Goal: Information Seeking & Learning: Check status

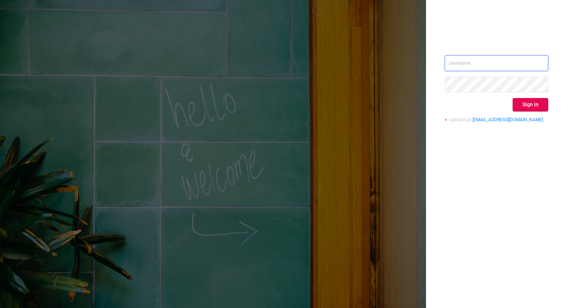
click at [478, 58] on input "text" at bounding box center [495, 63] width 103 height 16
type input "[PERSON_NAME][EMAIL_ADDRESS][DOMAIN_NAME]"
click at [529, 103] on button "Sign in" at bounding box center [530, 104] width 36 height 13
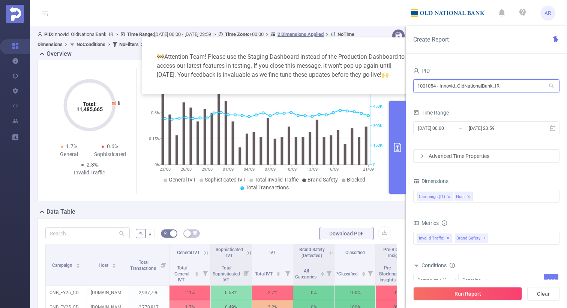
click at [468, 91] on input "1001054 - Innovid_OldNationalBank_IR" at bounding box center [486, 85] width 146 height 13
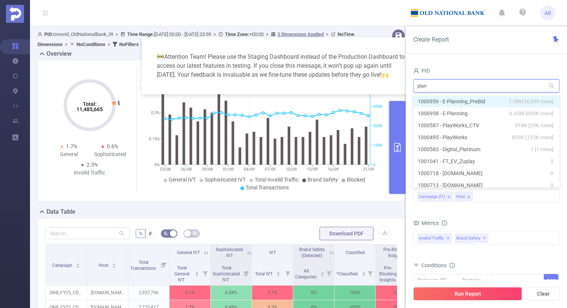
type input "plann"
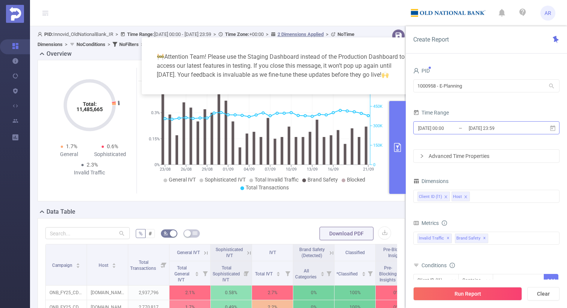
click at [503, 132] on input "[DATE] 23:59" at bounding box center [498, 128] width 61 height 10
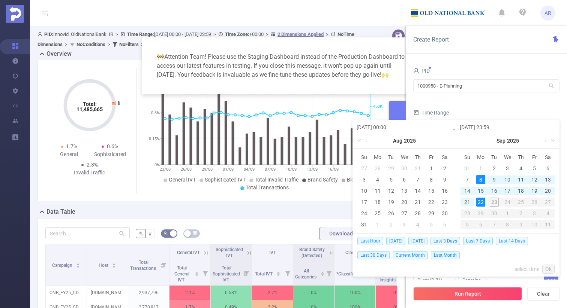
click at [507, 242] on span "Last 14 Days" at bounding box center [511, 241] width 32 height 8
type input "2025-09-09 00:00"
type input "2025-09-22 23:59"
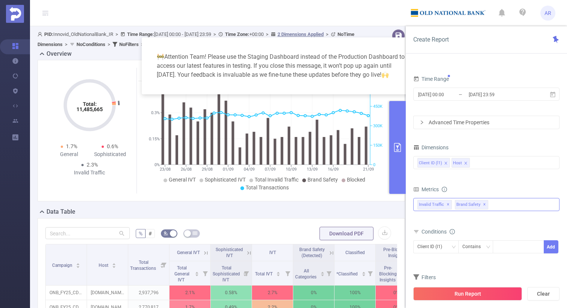
click at [483, 205] on span "✕" at bounding box center [484, 204] width 3 height 9
click at [465, 162] on icon "icon: close" at bounding box center [466, 164] width 4 height 4
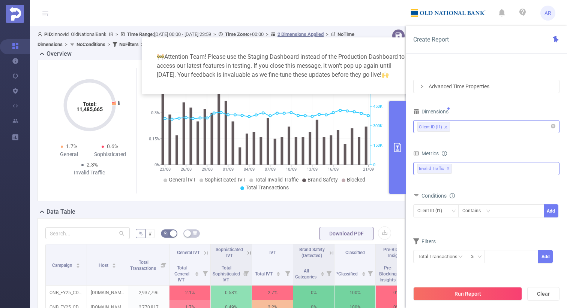
click at [477, 127] on div "Client ID (l1)" at bounding box center [486, 127] width 138 height 12
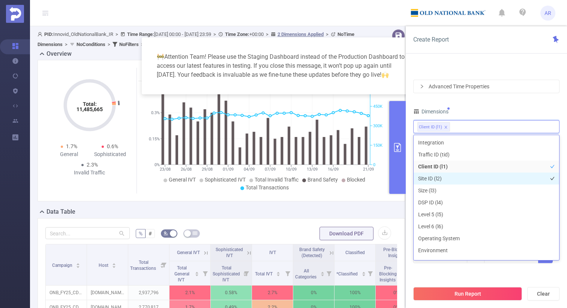
click at [449, 180] on li "Site ID (l2)" at bounding box center [485, 179] width 145 height 12
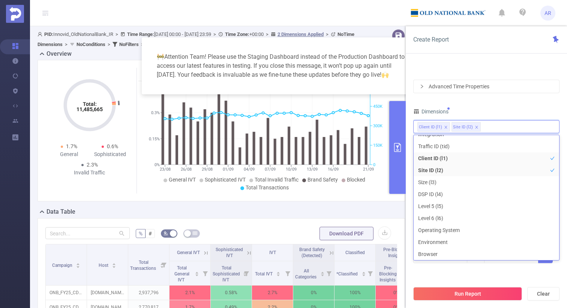
click at [443, 271] on div "Filters Total Transactions ≥ Add" at bounding box center [486, 254] width 146 height 37
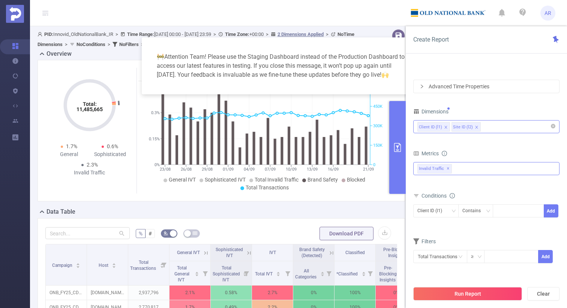
click at [493, 129] on div "Client ID (l1) Site ID (l2)" at bounding box center [486, 127] width 138 height 12
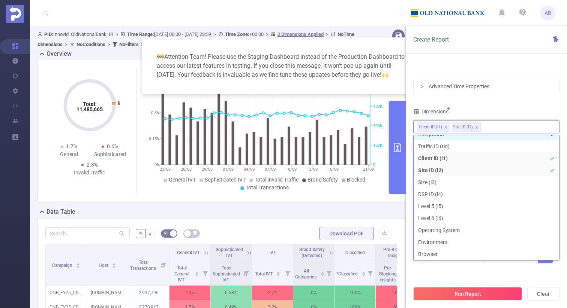
scroll to position [1, 0]
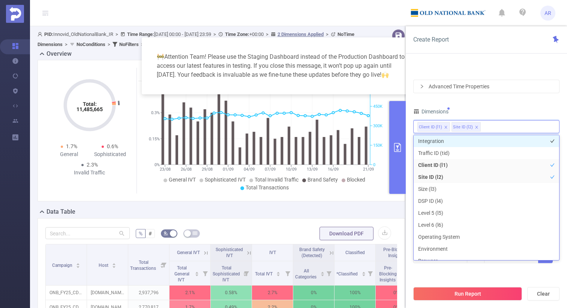
click at [453, 145] on li "Integration" at bounding box center [485, 141] width 145 height 12
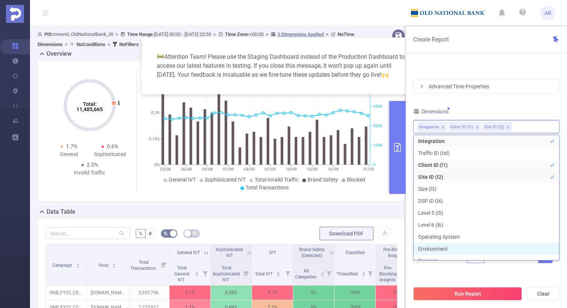
scroll to position [8, 0]
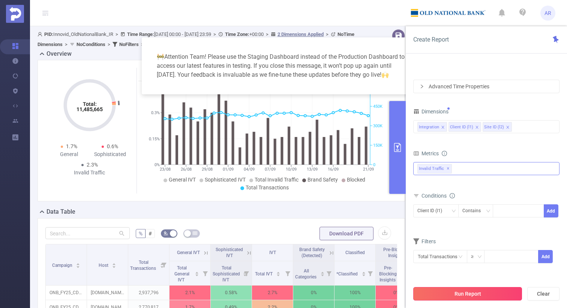
click at [467, 291] on button "Run Report" at bounding box center [467, 293] width 109 height 13
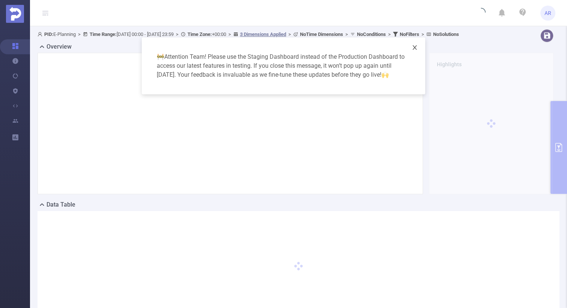
click at [414, 48] on icon "icon: close" at bounding box center [414, 47] width 4 height 4
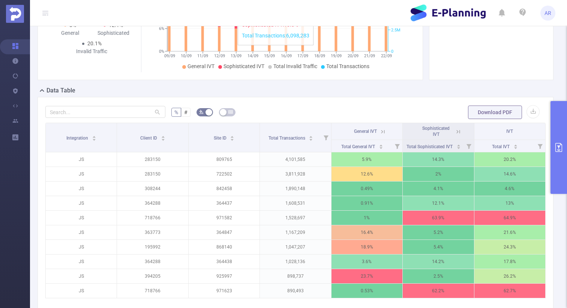
scroll to position [118, 0]
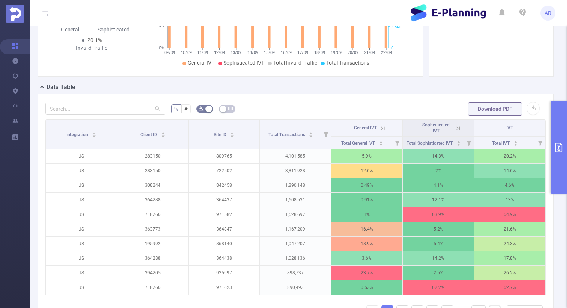
click at [562, 172] on button "primary" at bounding box center [558, 147] width 16 height 93
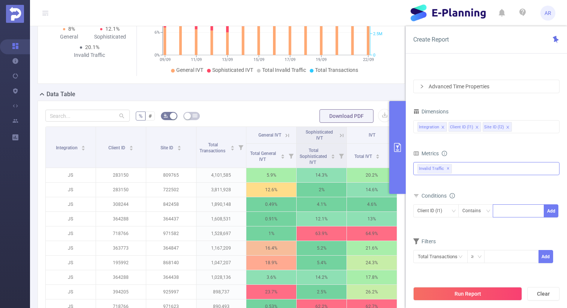
click at [505, 210] on div at bounding box center [518, 211] width 43 height 12
paste input "906718"
type input "906718"
click at [551, 212] on button "Add" at bounding box center [550, 211] width 15 height 13
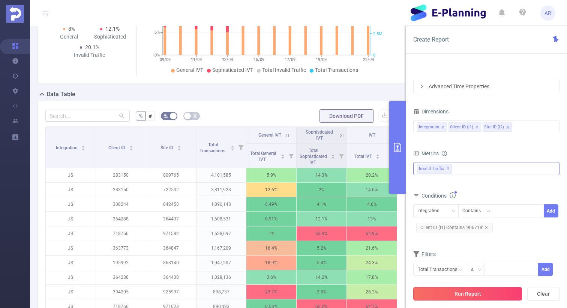
click at [485, 294] on button "Run Report" at bounding box center [467, 293] width 109 height 13
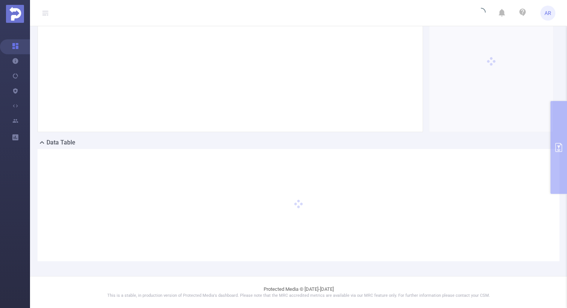
scroll to position [69, 0]
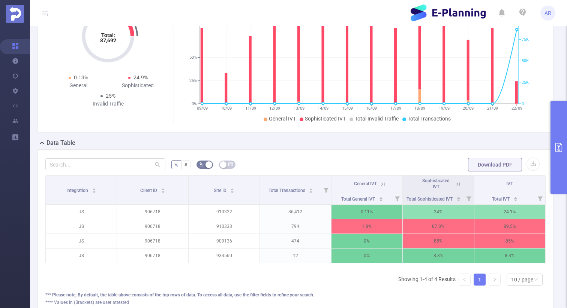
click at [562, 173] on button "primary" at bounding box center [558, 147] width 16 height 93
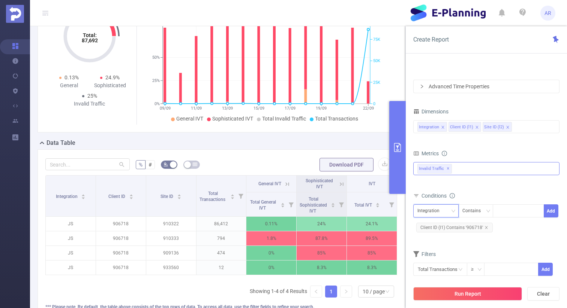
click at [436, 212] on div "Integration" at bounding box center [430, 211] width 27 height 12
click at [429, 253] on li "Site ID (l2)" at bounding box center [435, 251] width 45 height 12
click at [505, 214] on div at bounding box center [518, 211] width 43 height 12
paste input "910322"
type input "910322"
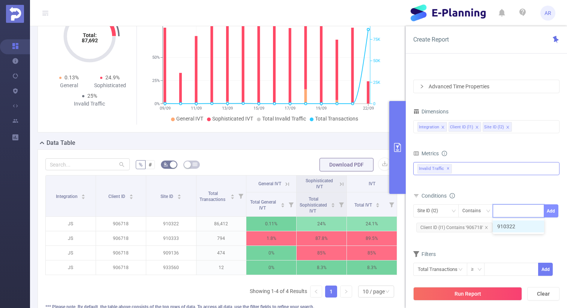
click at [550, 215] on button "Add" at bounding box center [550, 211] width 15 height 13
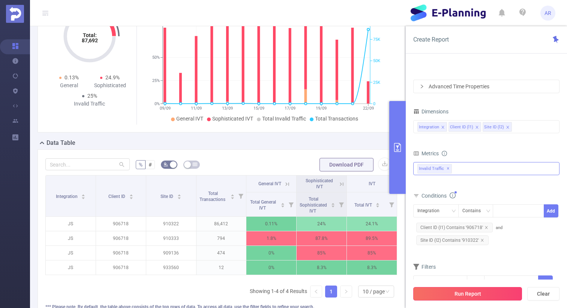
click at [494, 292] on button "Run Report" at bounding box center [467, 293] width 109 height 13
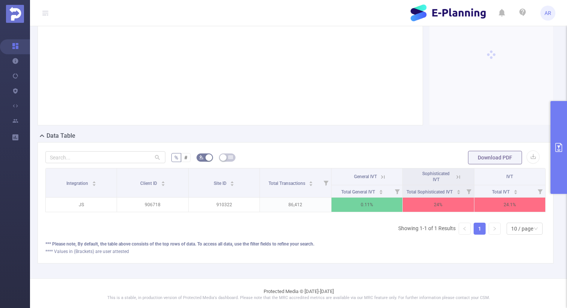
click at [458, 181] on icon at bounding box center [458, 177] width 7 height 7
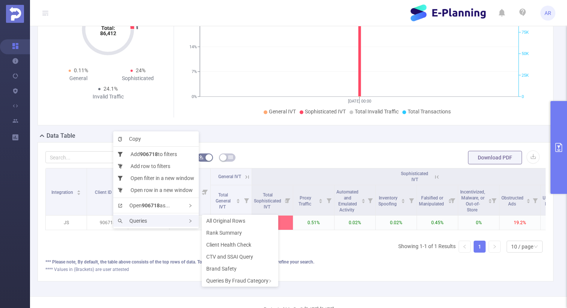
click at [128, 222] on span "Queries" at bounding box center [132, 221] width 29 height 6
click at [214, 235] on span "Rank Summary" at bounding box center [224, 233] width 36 height 6
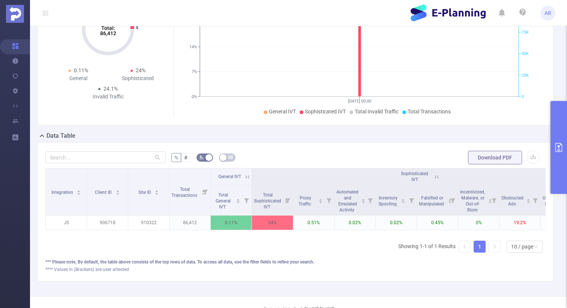
click at [557, 141] on button "primary" at bounding box center [558, 147] width 16 height 93
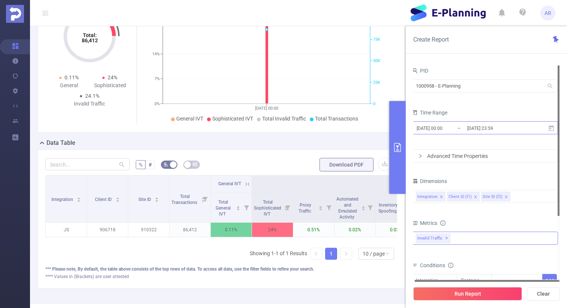
click at [460, 129] on input "2025-09-09 00:00" at bounding box center [446, 128] width 61 height 10
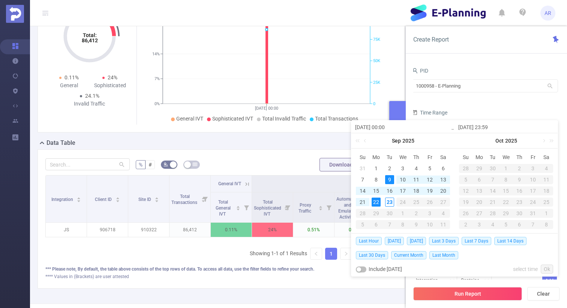
click at [372, 204] on div "22" at bounding box center [375, 202] width 9 height 9
type input "2025-09-22 00:00"
click at [547, 268] on link "Ok" at bounding box center [546, 269] width 12 height 9
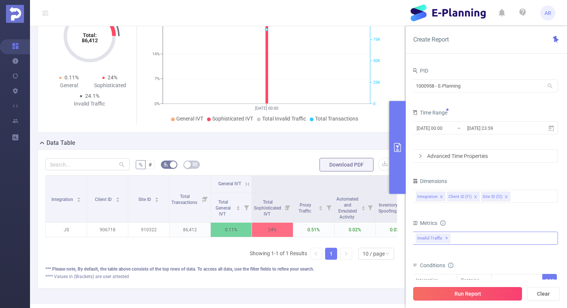
click at [471, 293] on button "Run Report" at bounding box center [467, 293] width 109 height 13
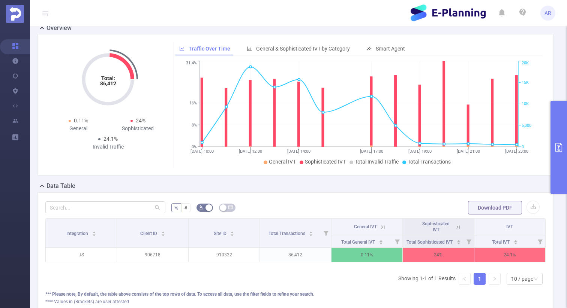
scroll to position [18, 0]
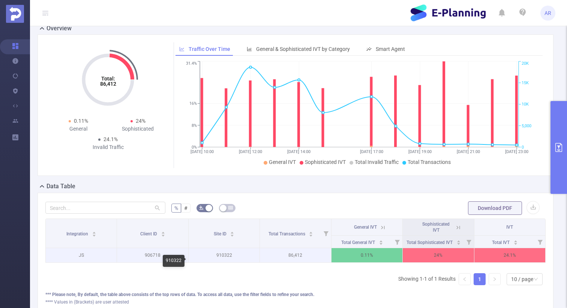
click at [227, 260] on p "910322" at bounding box center [223, 255] width 71 height 14
copy p "910322"
click at [153, 261] on p "906718" at bounding box center [152, 255] width 71 height 14
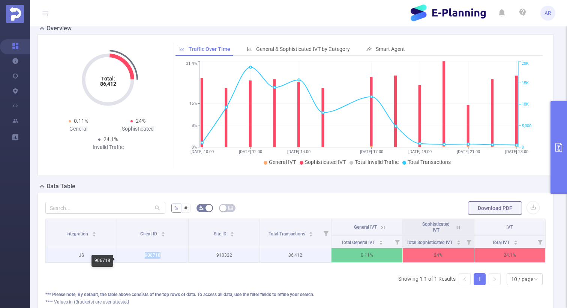
click at [153, 261] on p "906718" at bounding box center [152, 255] width 71 height 14
copy p "906718"
